Goal: Navigation & Orientation: Find specific page/section

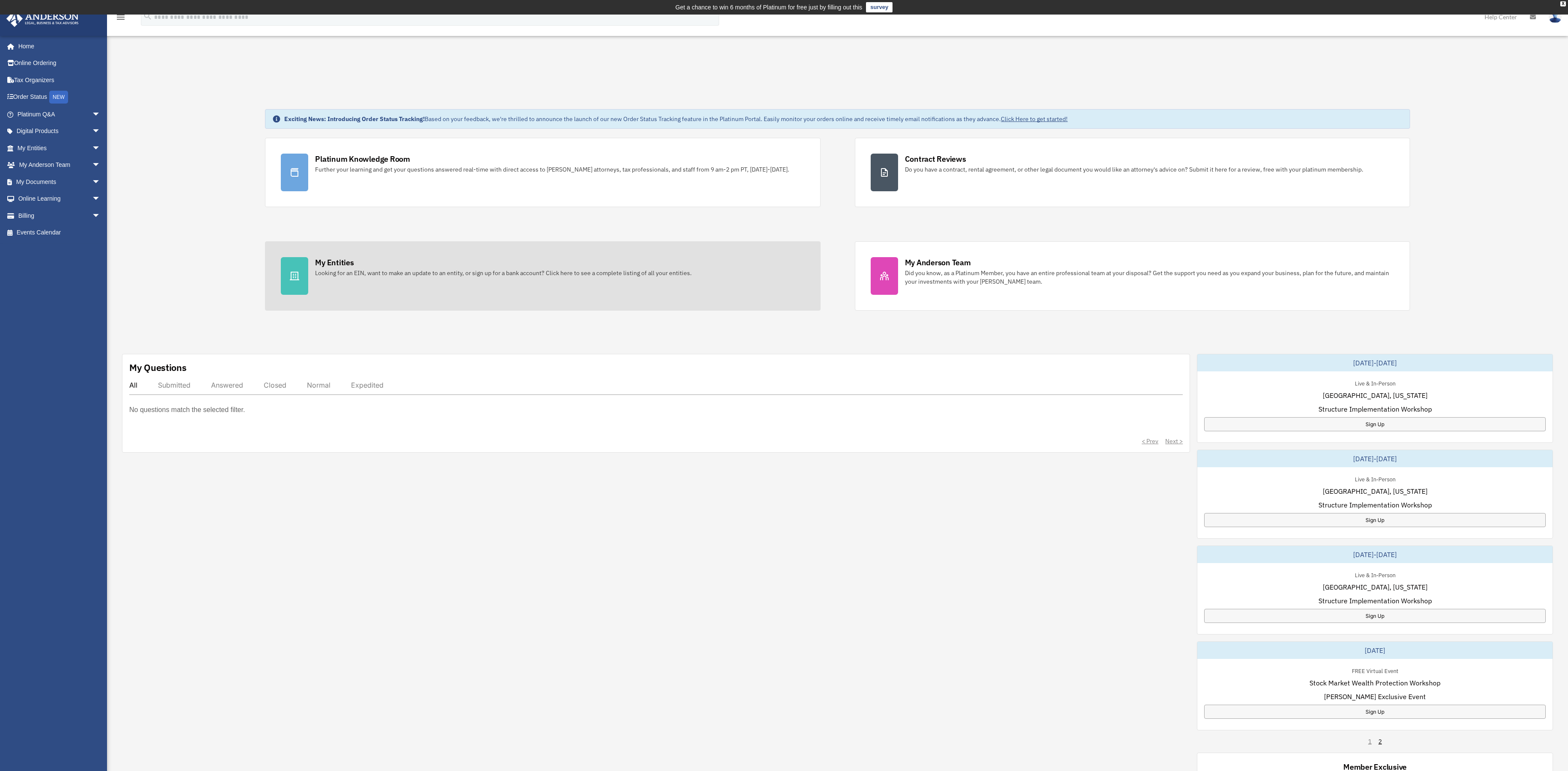
click at [329, 263] on div "My Entities" at bounding box center [334, 263] width 39 height 11
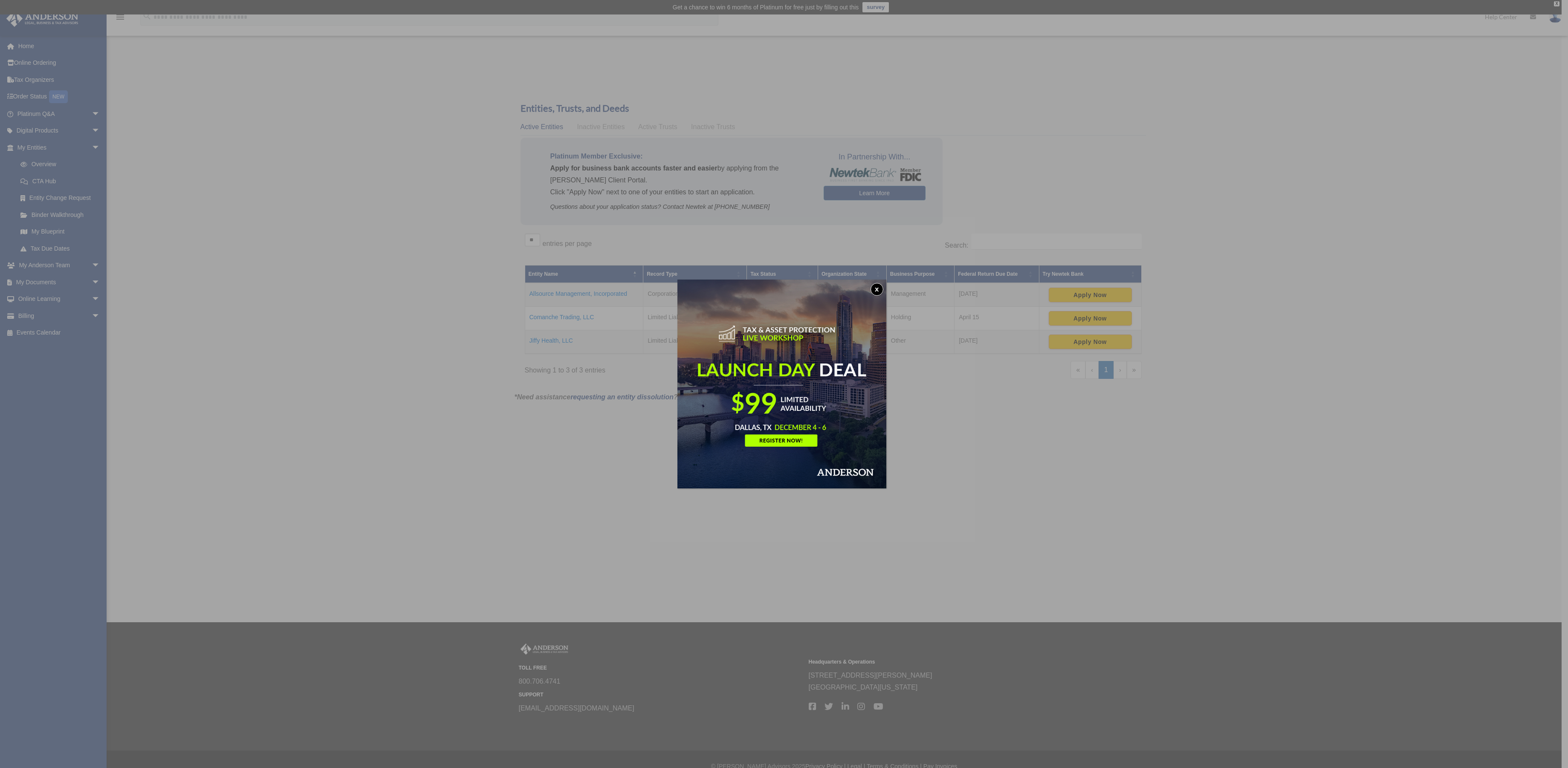
click at [877, 291] on button "x" at bounding box center [877, 289] width 13 height 13
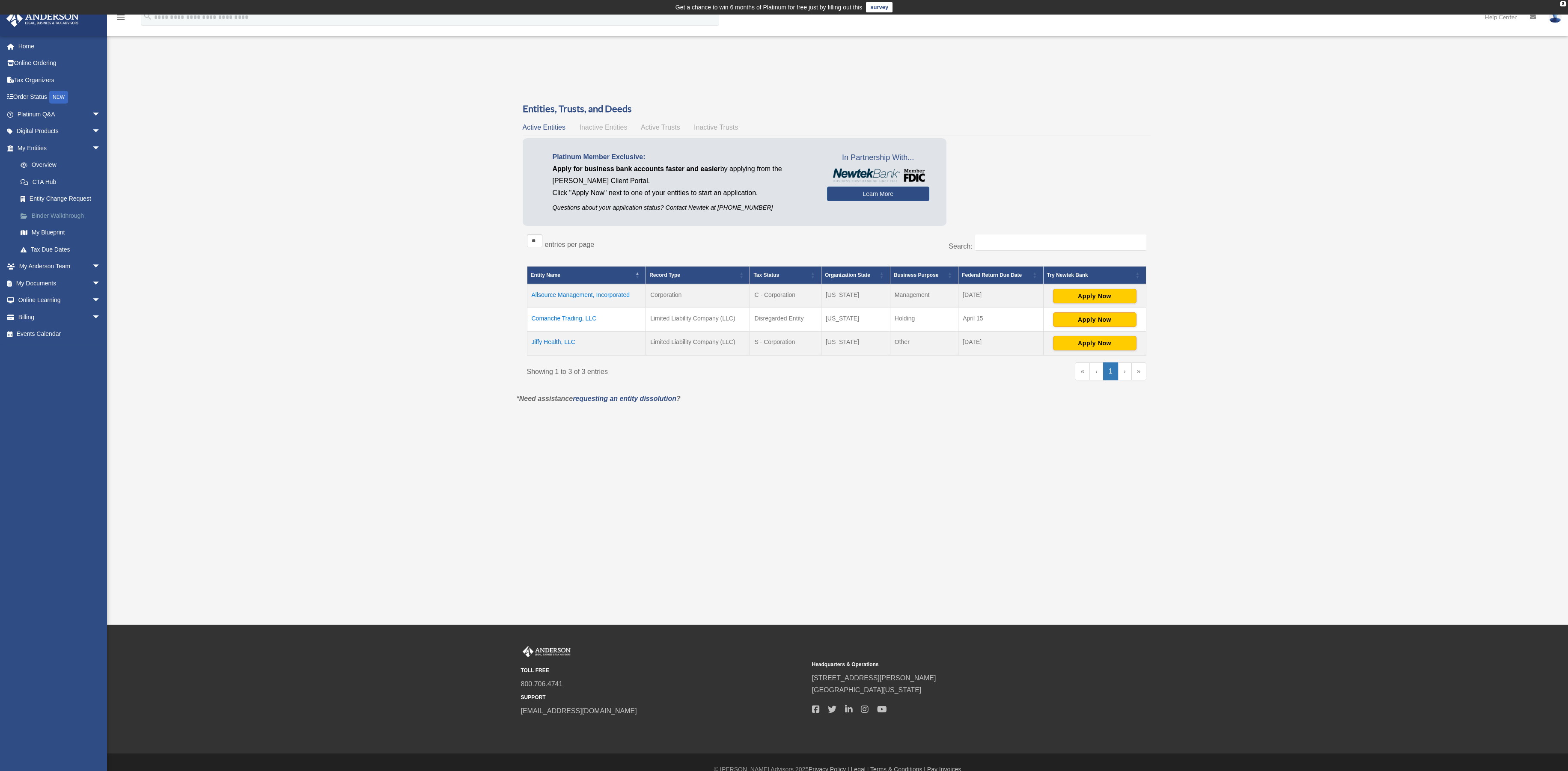
click at [51, 212] on link "Binder Walkthrough" at bounding box center [63, 216] width 101 height 17
